Goal: Task Accomplishment & Management: Manage account settings

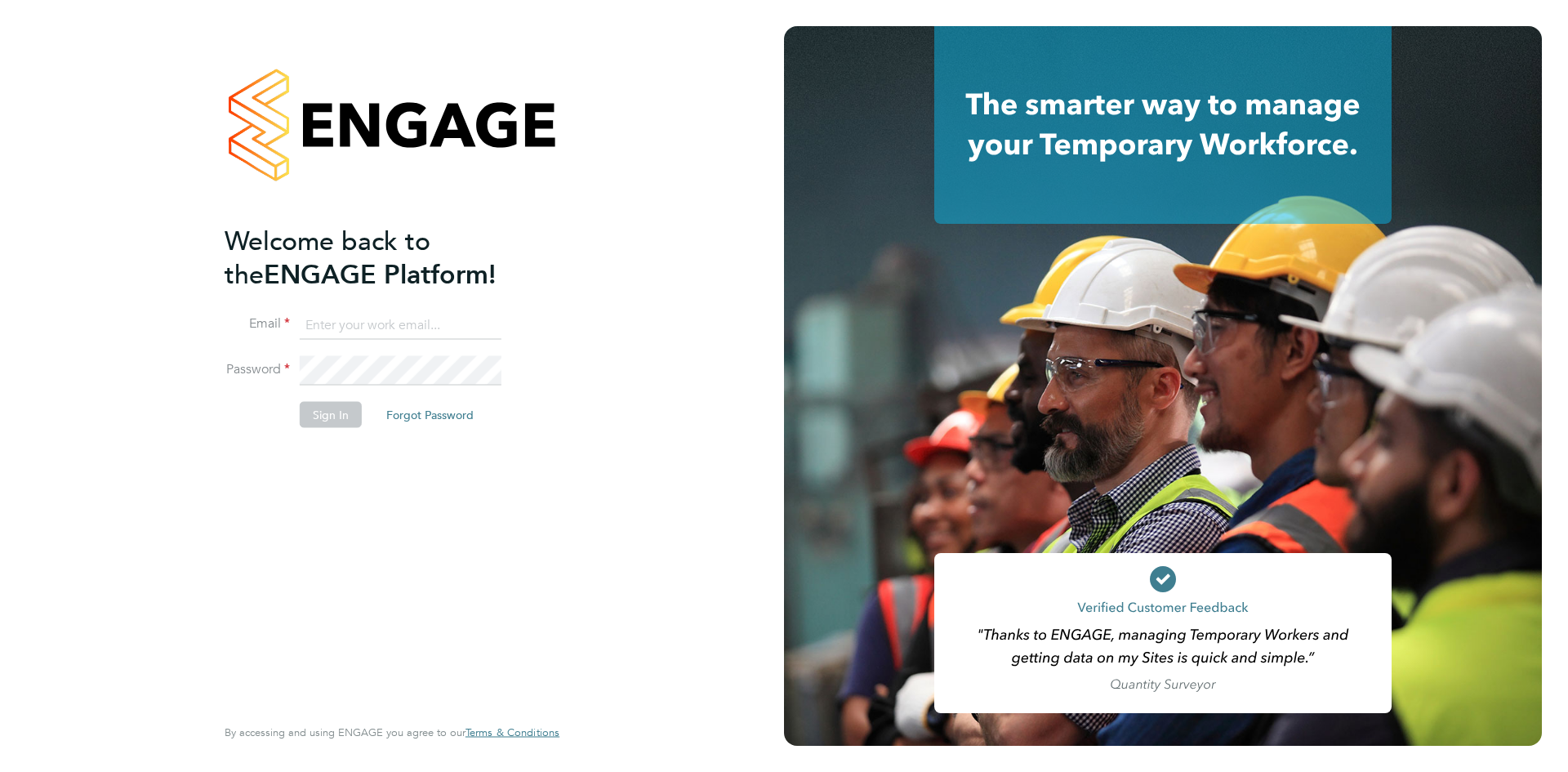
type input "info@cbwstaffingsolutions.com"
click at [314, 410] on button "Sign In" at bounding box center [330, 414] width 62 height 26
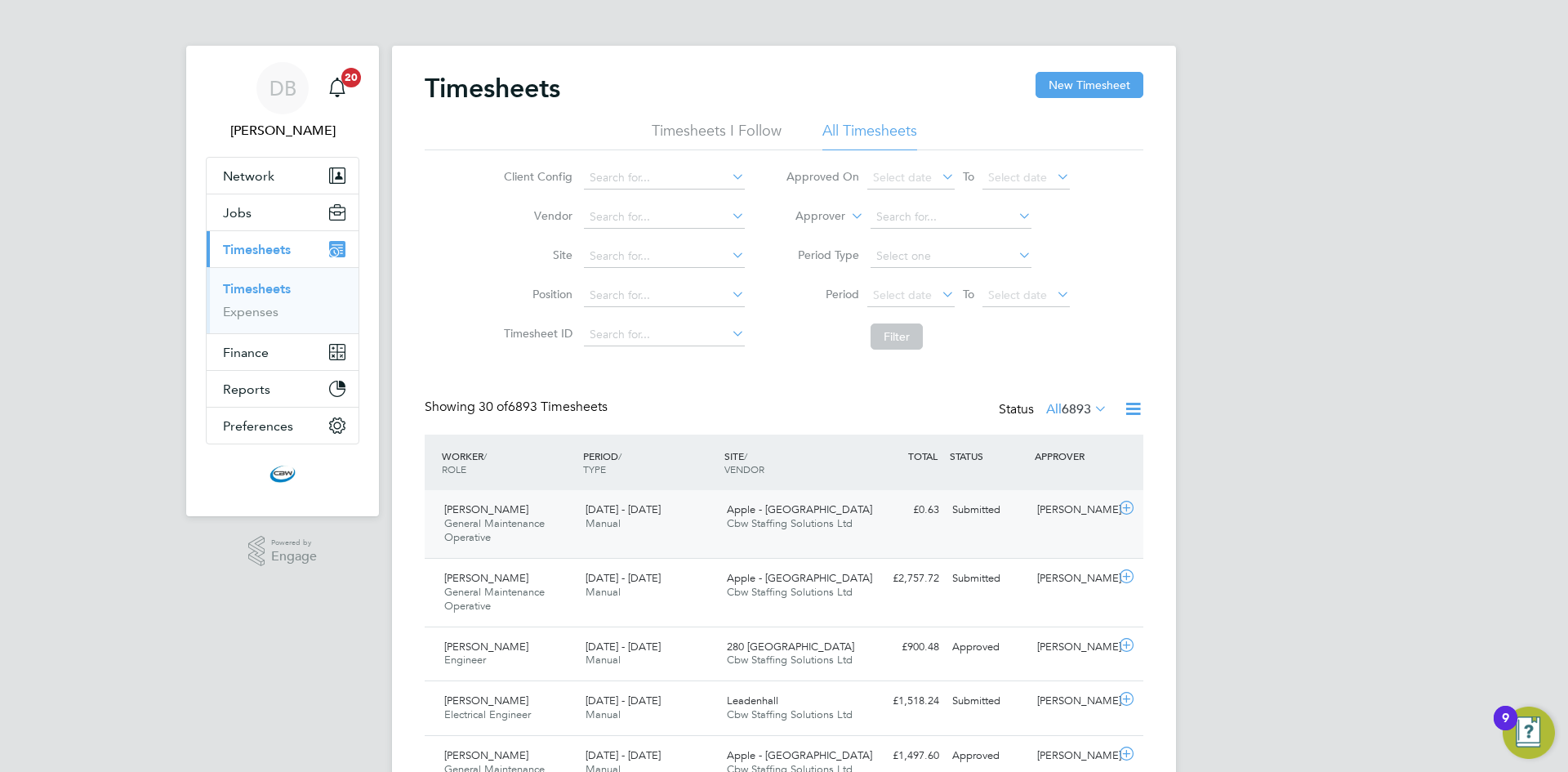
click at [966, 526] on div "Tom Heenan General Maintenance Operative 9 - 15 Aug 2025 9 - 15 Aug 2025 Manual…" at bounding box center [783, 524] width 718 height 68
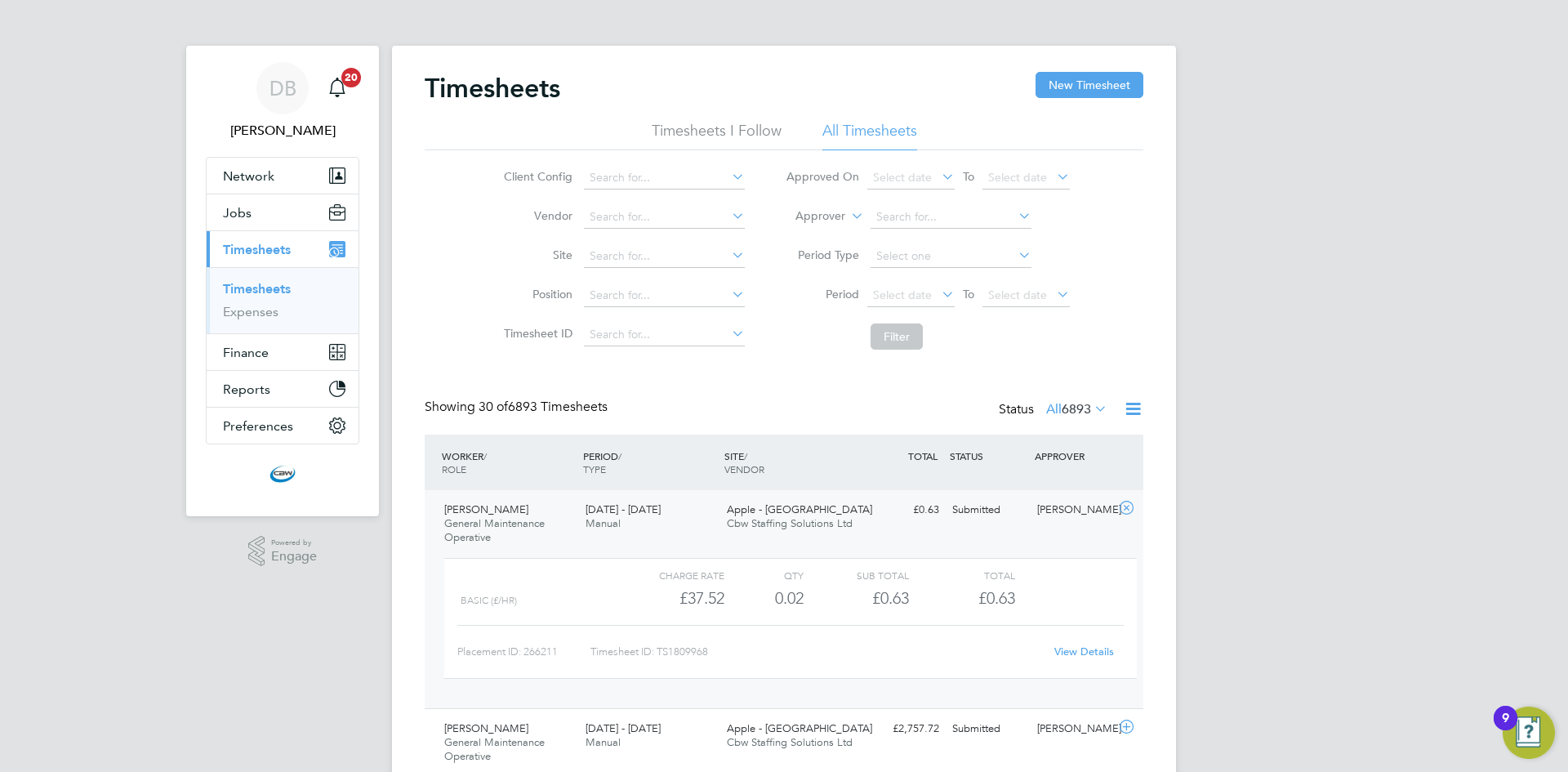
click at [1081, 658] on link "View Details" at bounding box center [1084, 651] width 60 height 14
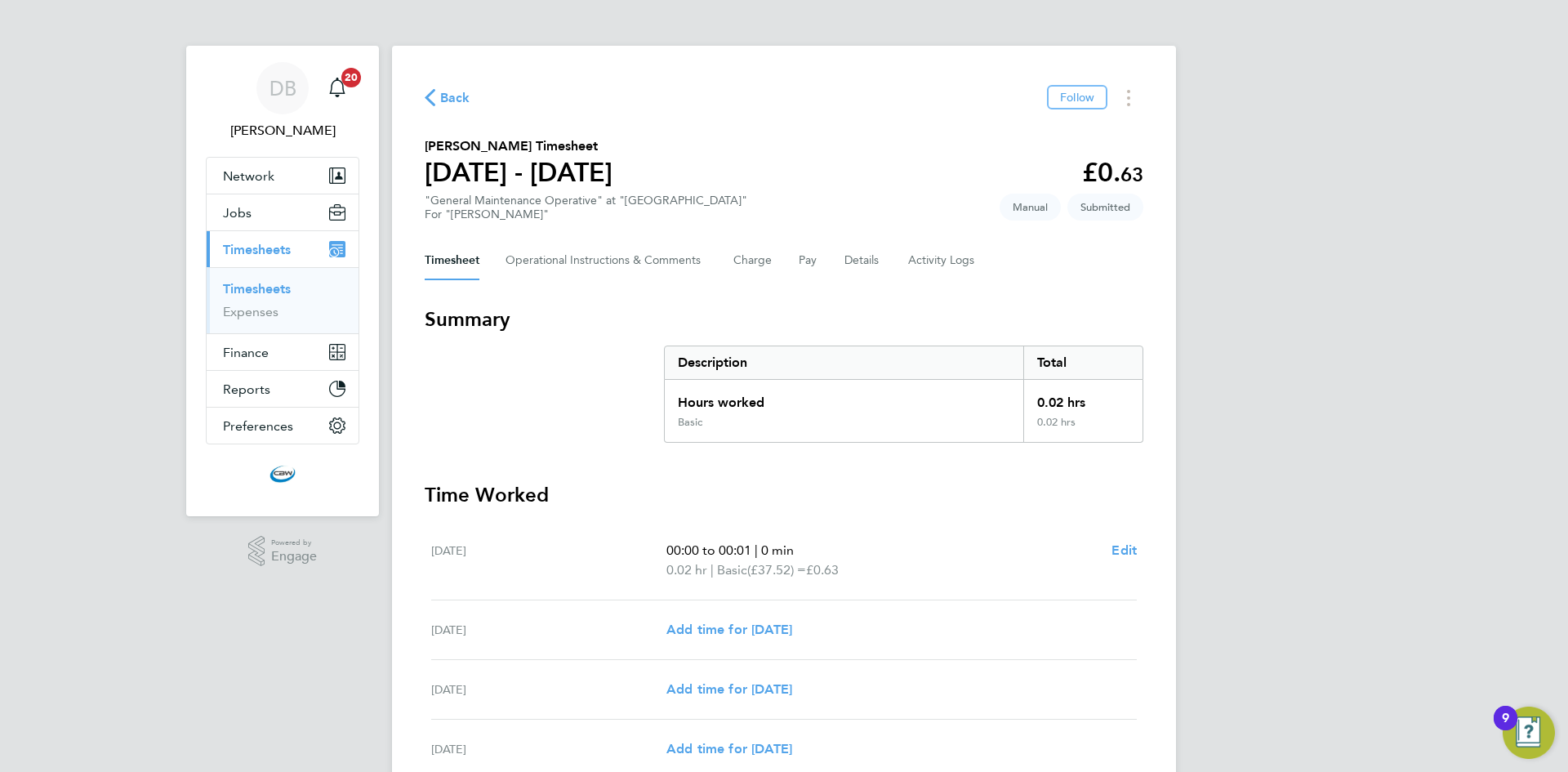
scroll to position [330, 0]
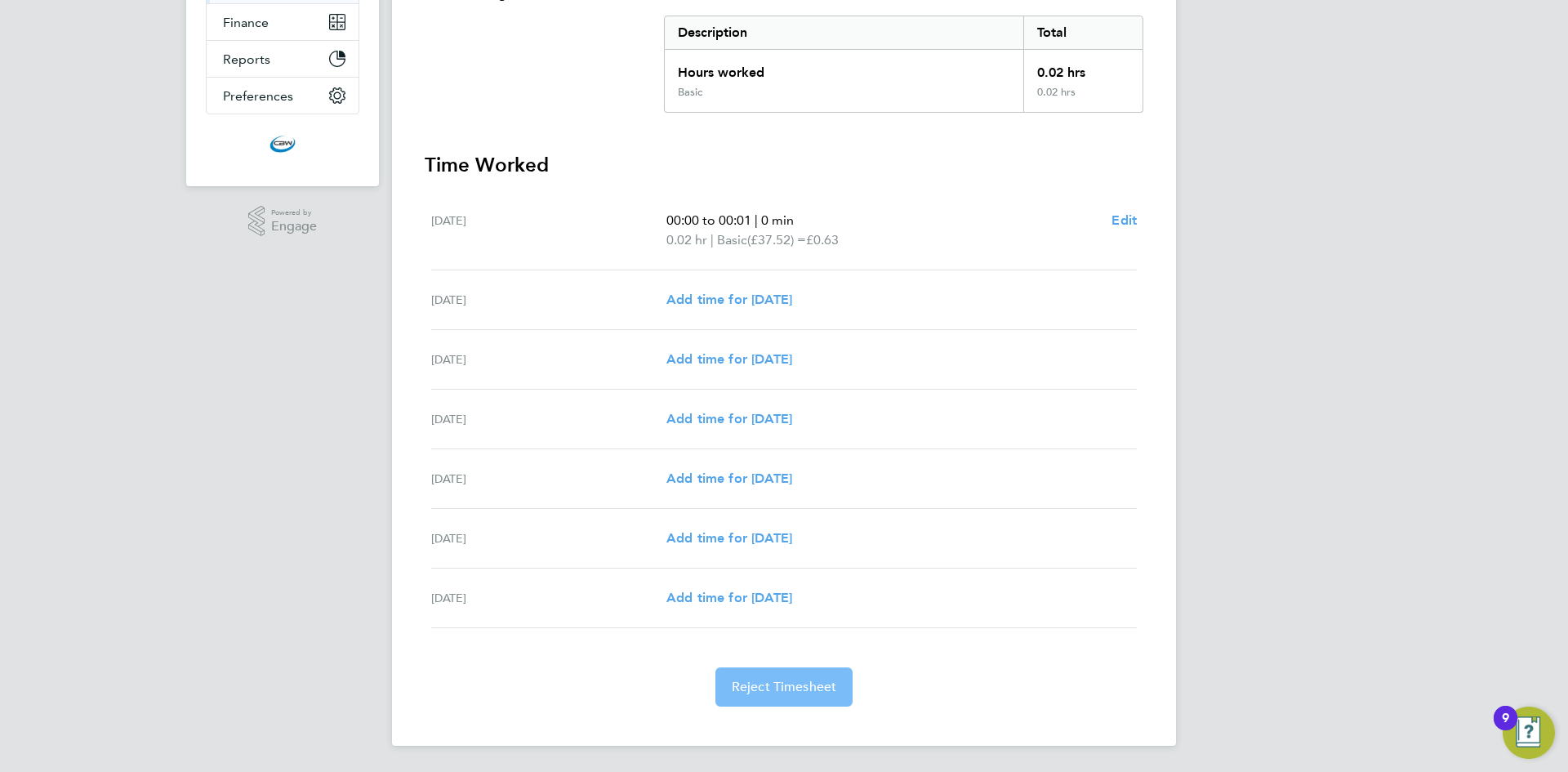
click at [763, 696] on button "Reject Timesheet" at bounding box center [784, 686] width 138 height 39
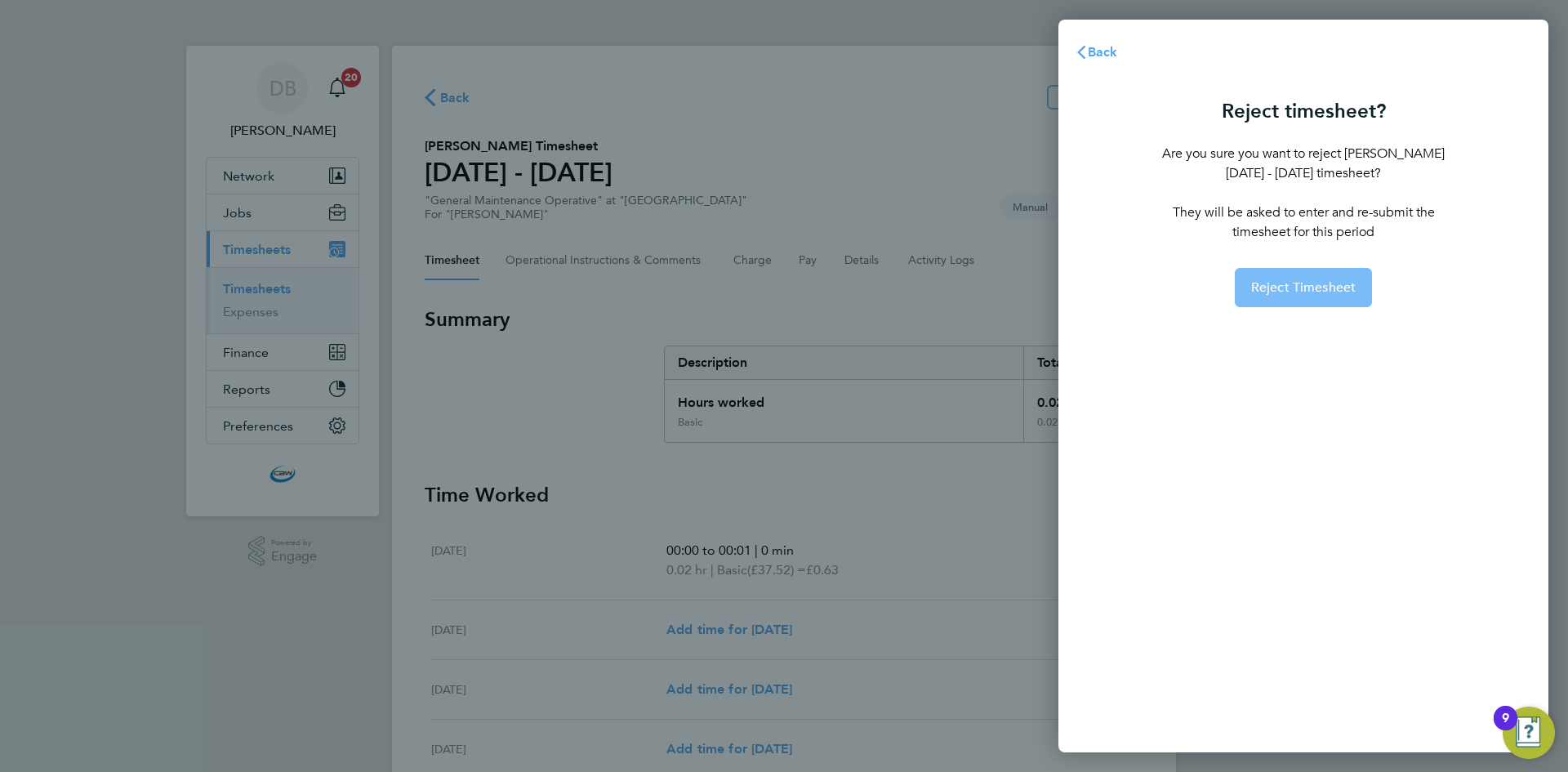
click at [1275, 284] on span "Reject Timesheet" at bounding box center [1303, 287] width 106 height 16
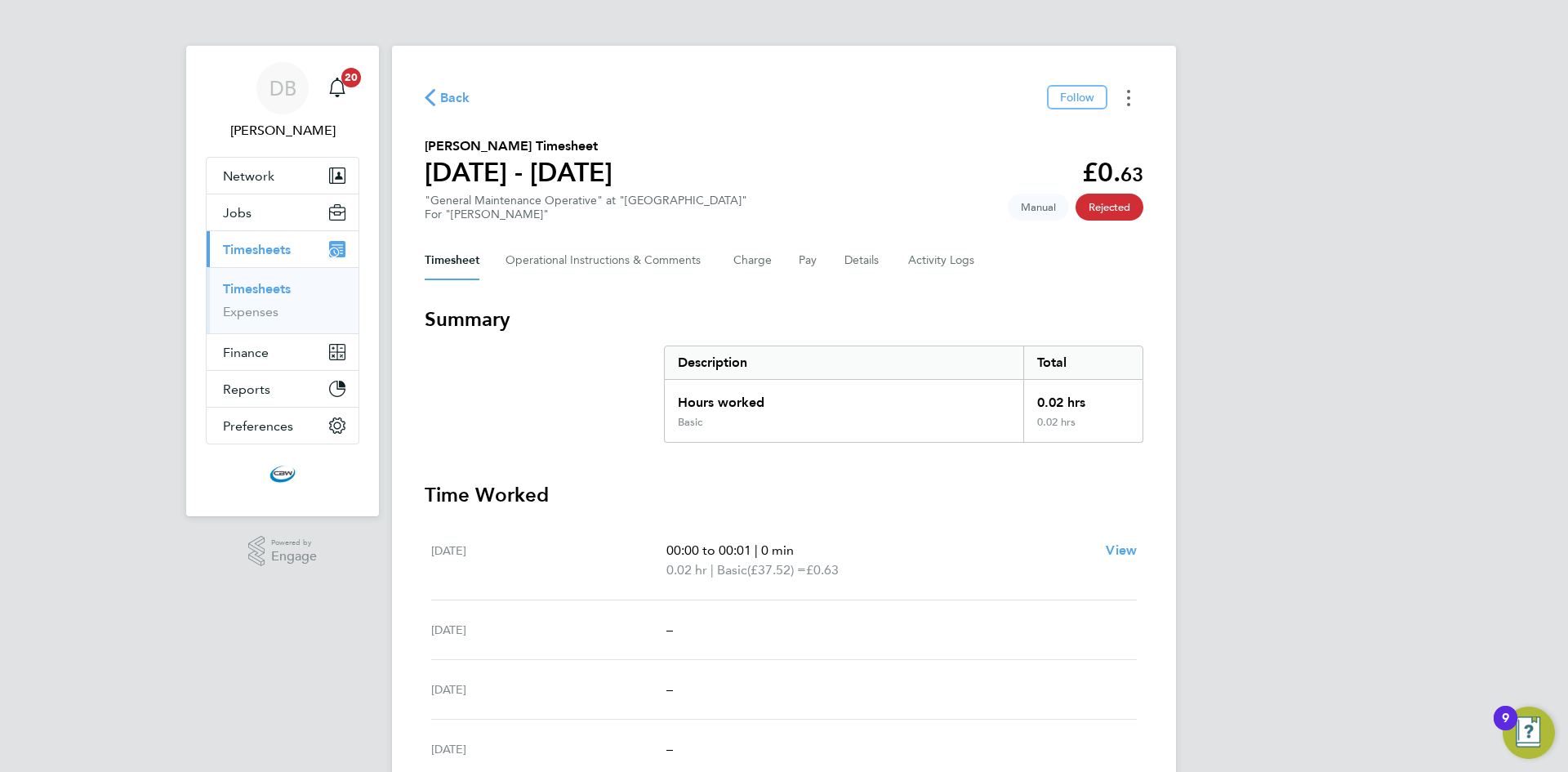
click at [1129, 102] on icon "Timesheets Menu" at bounding box center [1127, 97] width 3 height 16
click at [1350, 188] on div "DB [PERSON_NAME] Notifications 20 Applications: Network Team Members Businesses…" at bounding box center [784, 511] width 1568 height 1023
click at [1143, 97] on button "Timesheets Menu" at bounding box center [1128, 97] width 29 height 26
click at [1046, 136] on button "Mark as absent" at bounding box center [1045, 134] width 196 height 32
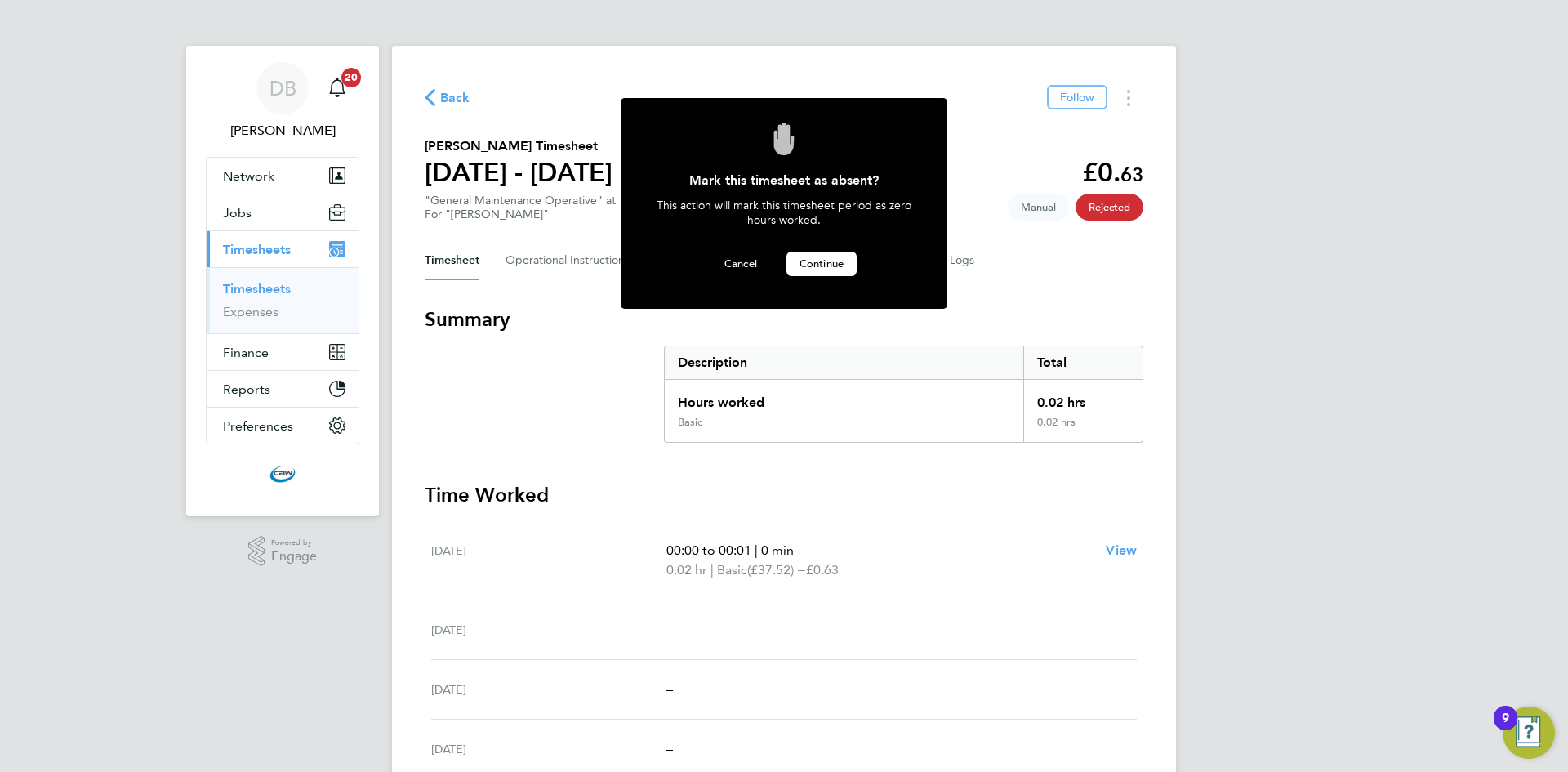
click at [808, 253] on button "Continue" at bounding box center [821, 264] width 70 height 25
